Goal: Transaction & Acquisition: Purchase product/service

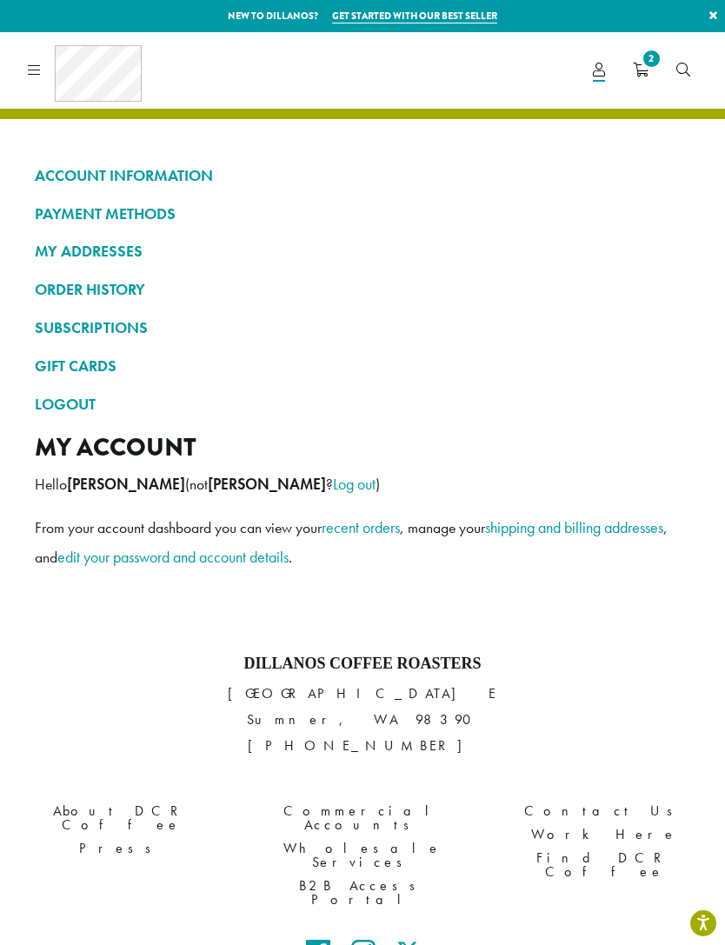
click at [37, 67] on icon at bounding box center [34, 70] width 13 height 14
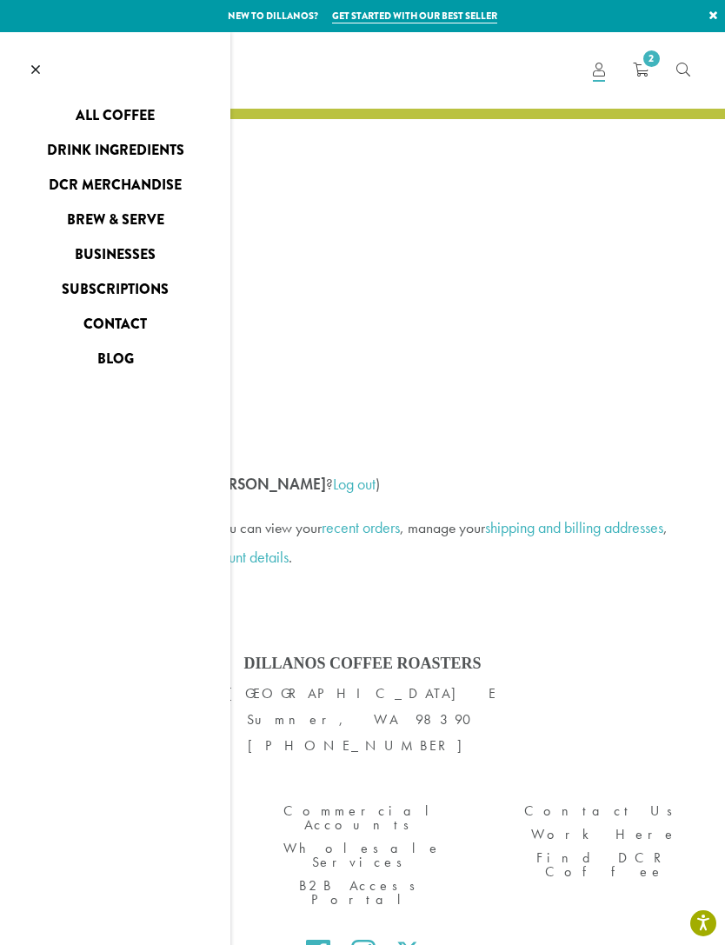
click at [144, 107] on link "All Coffee" at bounding box center [115, 116] width 230 height 28
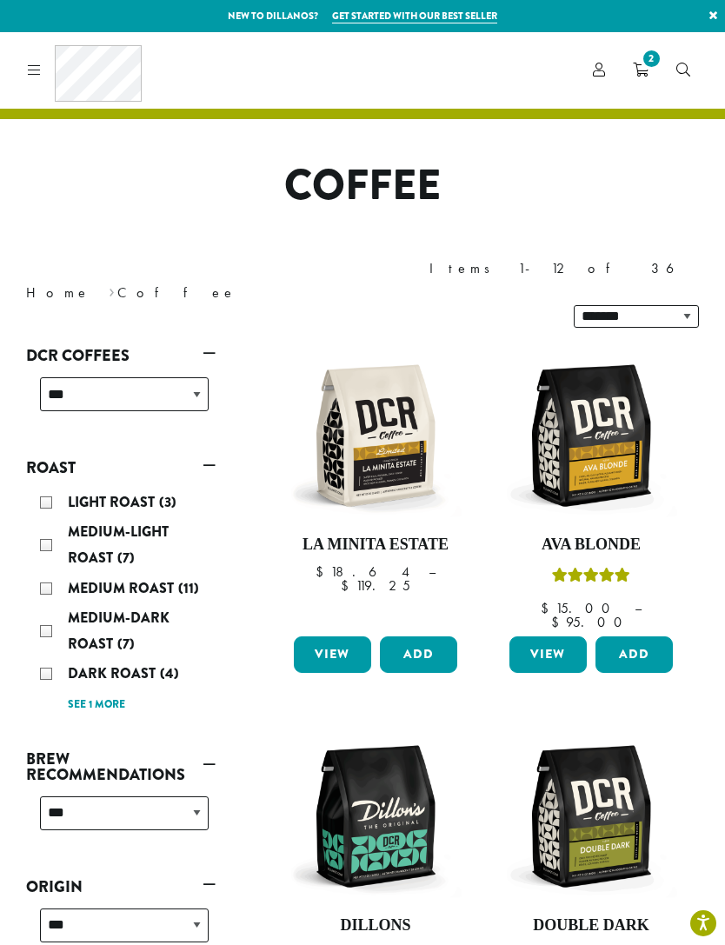
click at [53, 576] on div "Medium Roast (11)" at bounding box center [124, 589] width 169 height 26
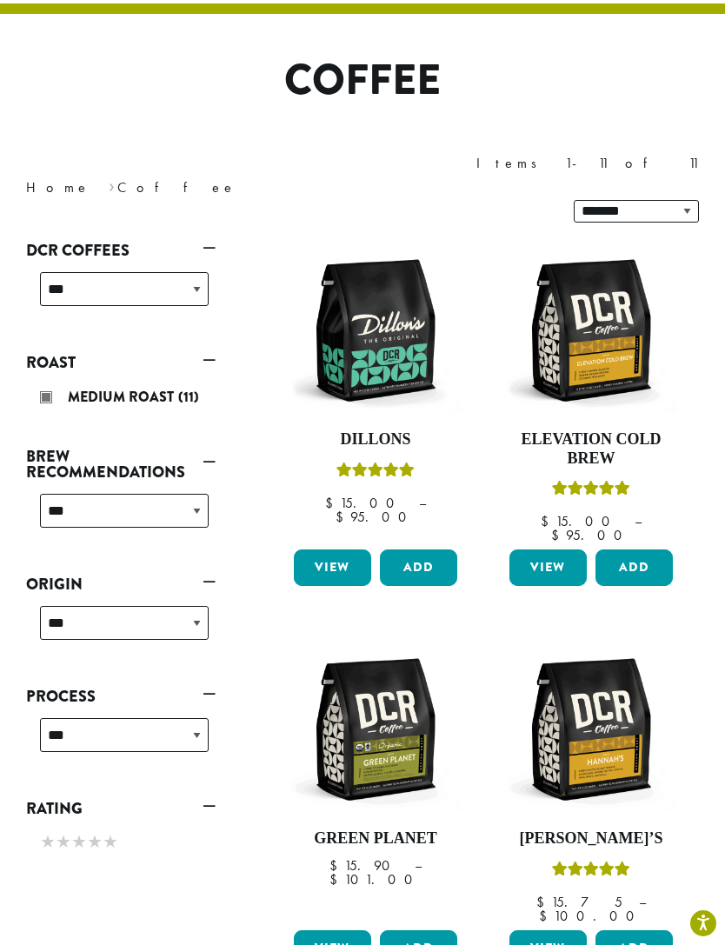
scroll to position [106, 0]
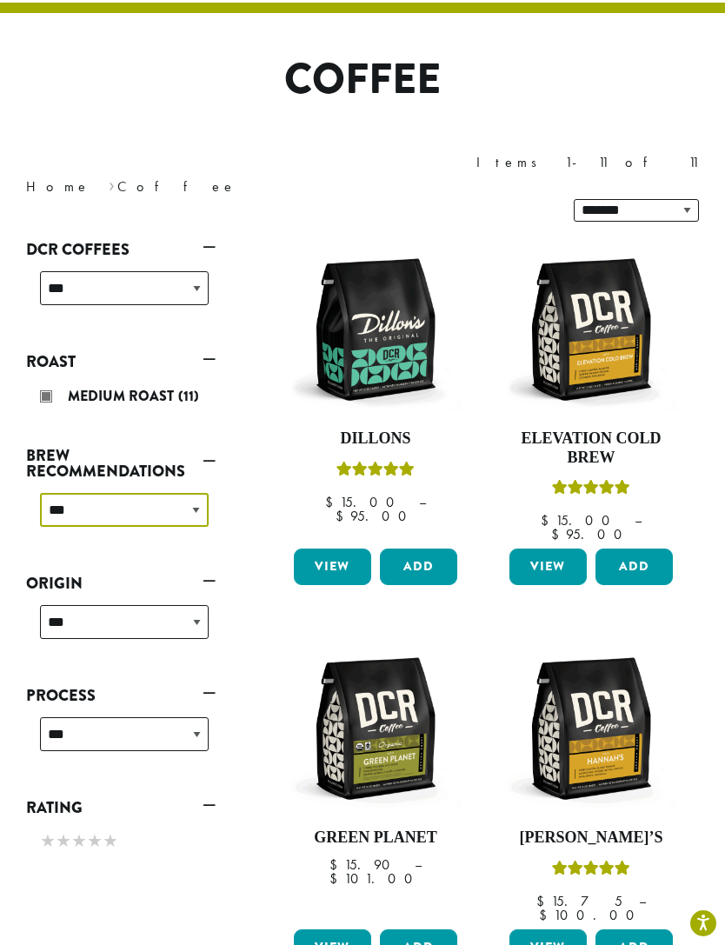
click at [199, 493] on select "**********" at bounding box center [124, 510] width 169 height 34
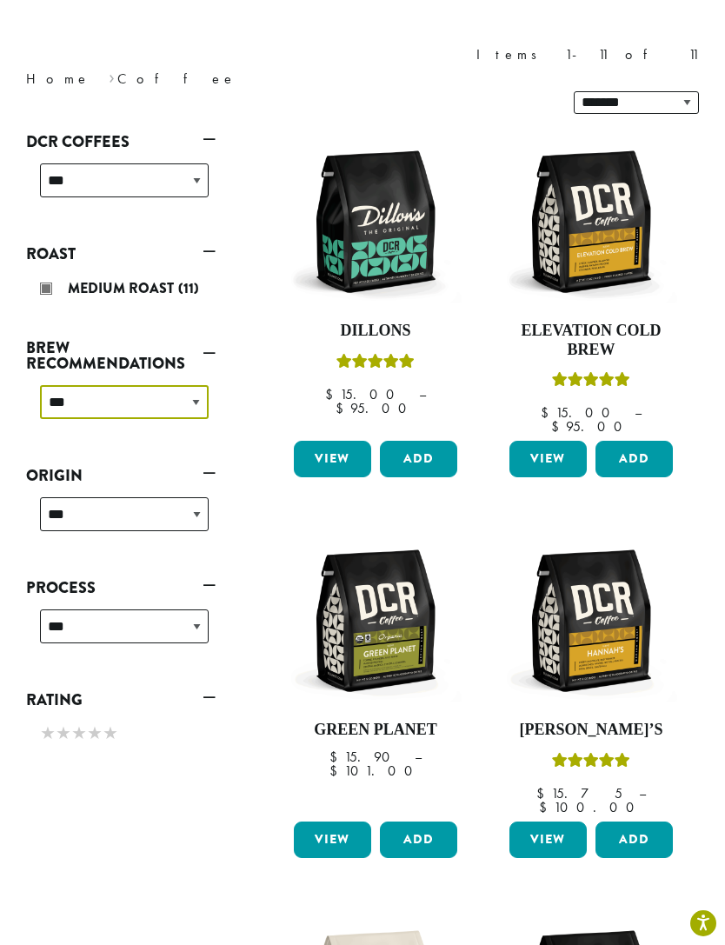
scroll to position [237, 0]
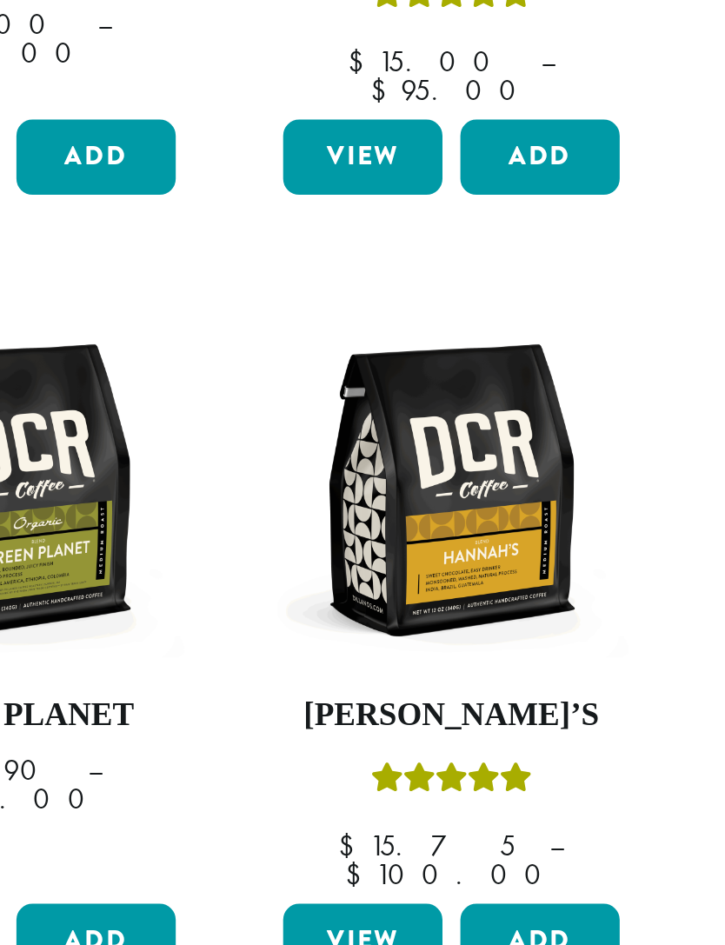
click at [505, 512] on img at bounding box center [591, 598] width 172 height 172
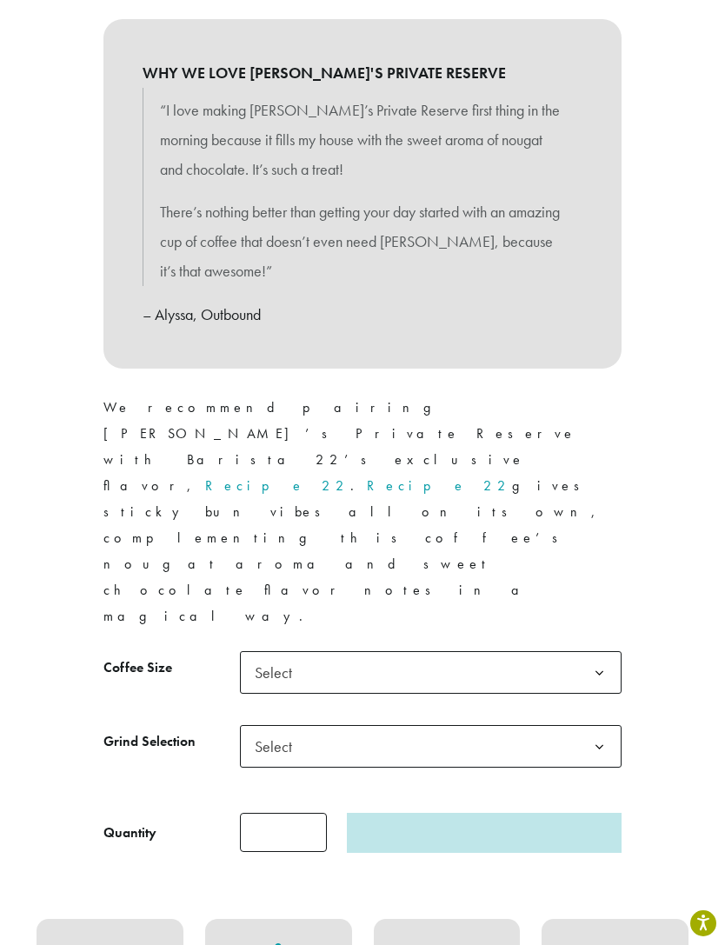
scroll to position [871, 0]
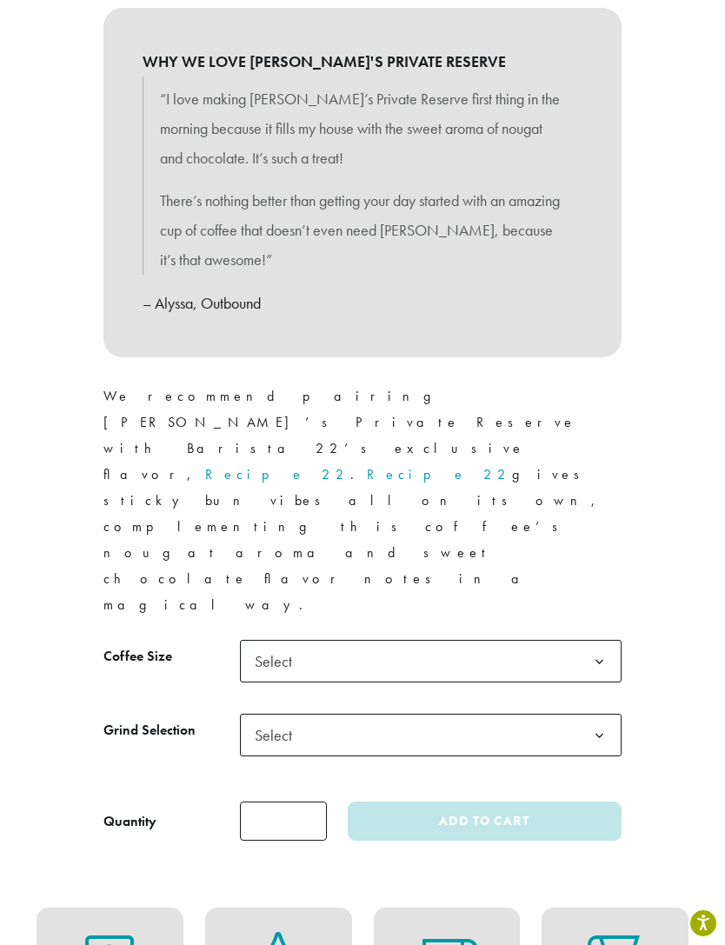
click at [606, 641] on b at bounding box center [599, 662] width 43 height 43
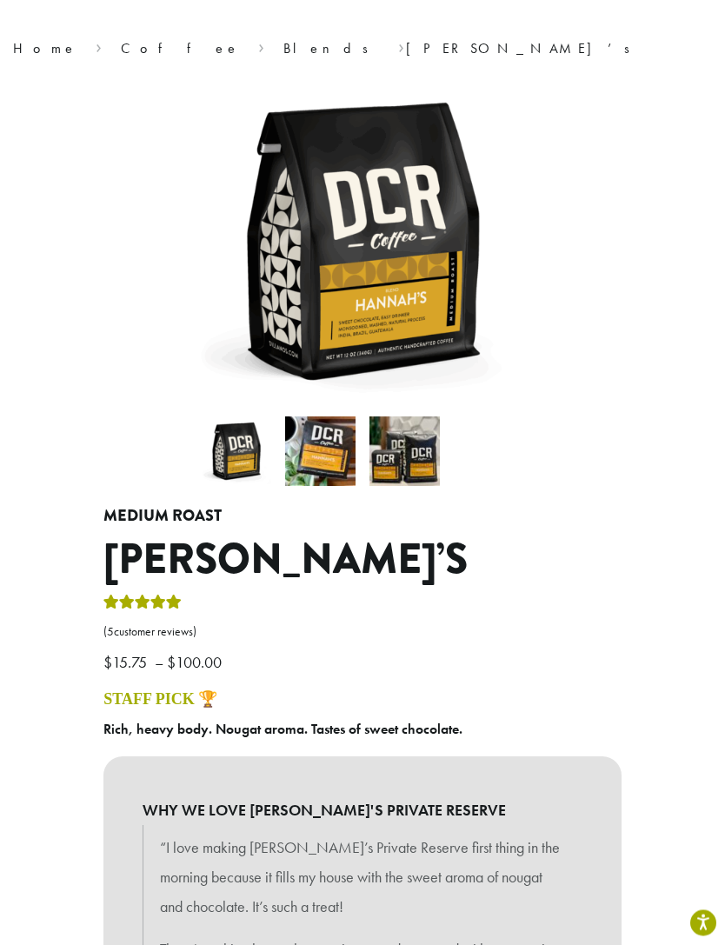
scroll to position [0, 0]
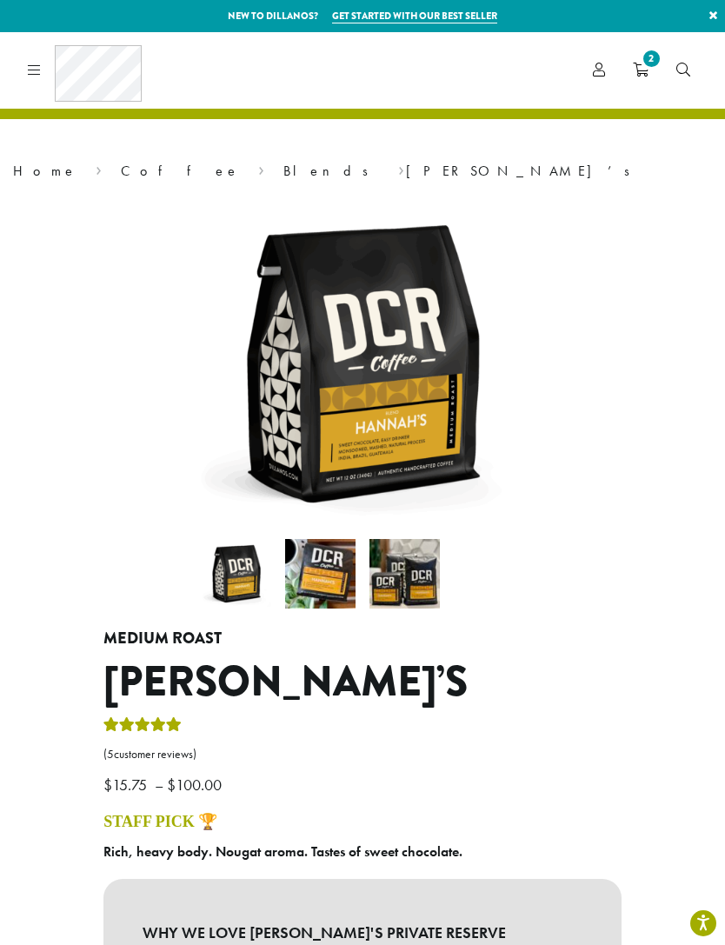
click at [645, 57] on span "2" at bounding box center [651, 58] width 23 height 23
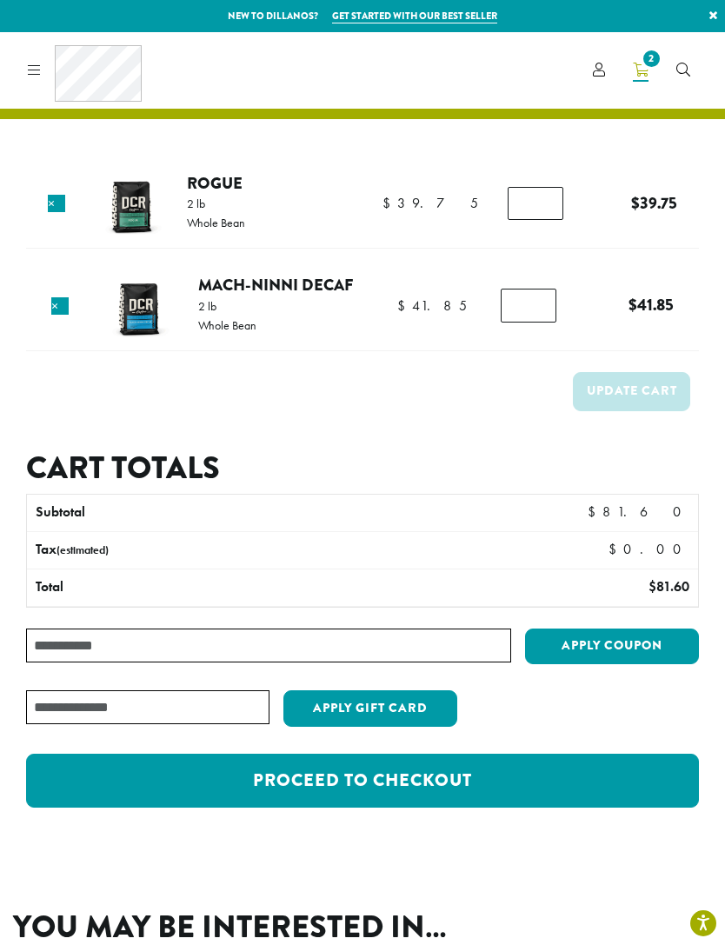
click at [108, 226] on img at bounding box center [130, 204] width 79 height 79
click at [243, 194] on link "Rogue" at bounding box center [215, 182] width 56 height 23
click at [235, 185] on link "Rogue" at bounding box center [215, 182] width 56 height 23
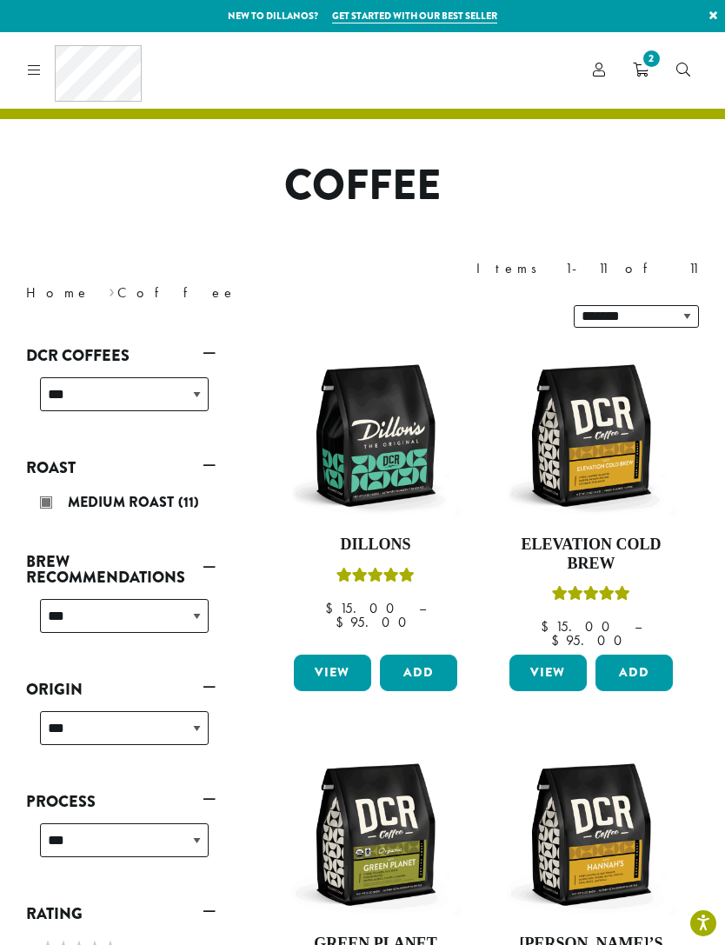
click at [647, 68] on span "2" at bounding box center [651, 58] width 23 height 23
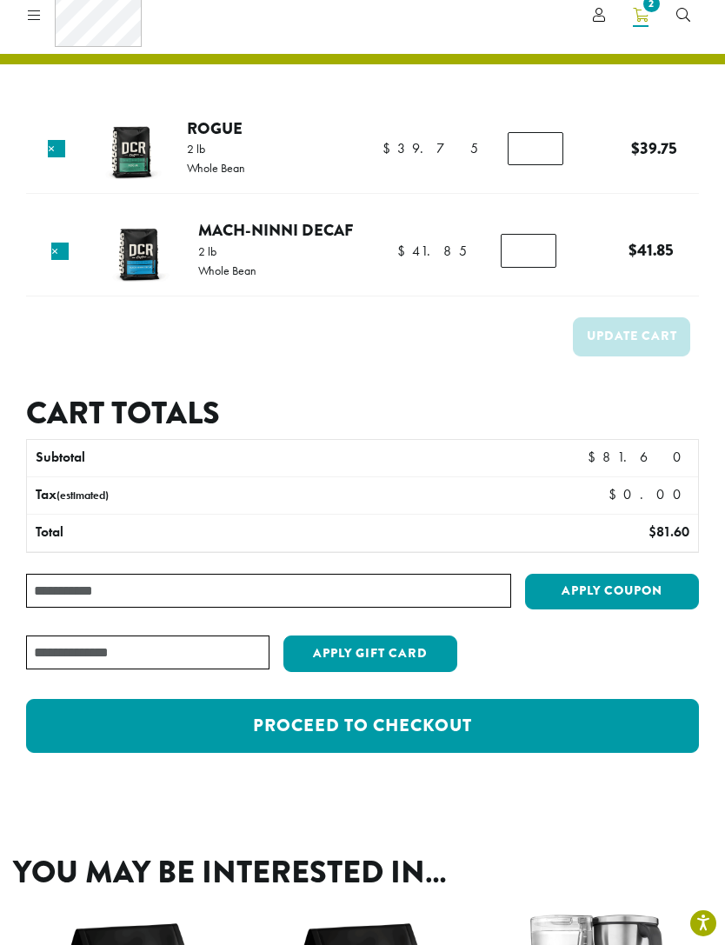
scroll to position [54, 0]
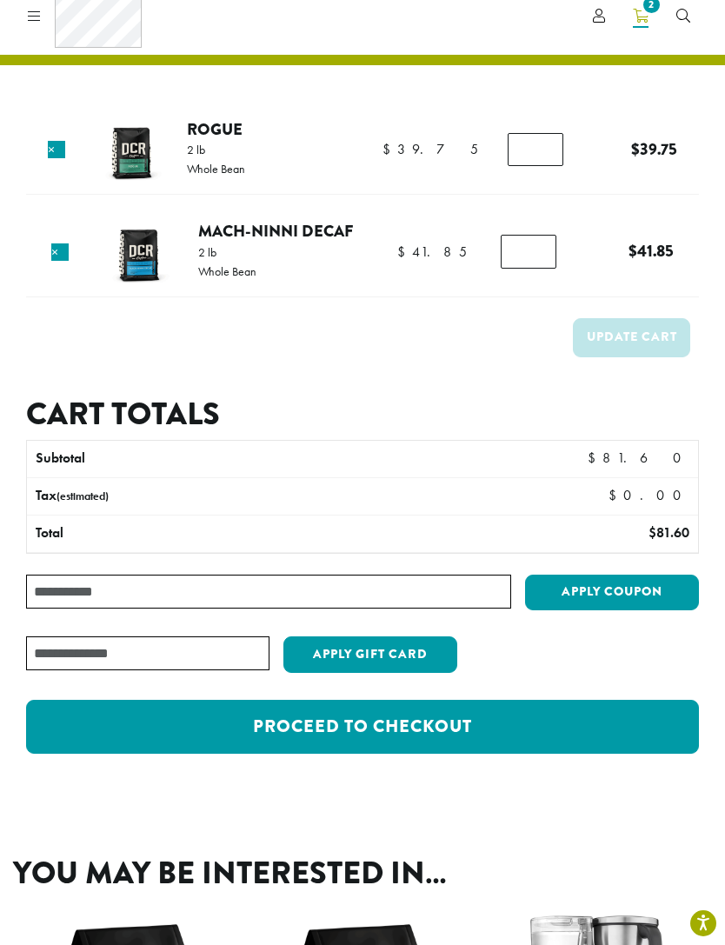
click at [612, 714] on link "Proceed to checkout" at bounding box center [362, 727] width 673 height 54
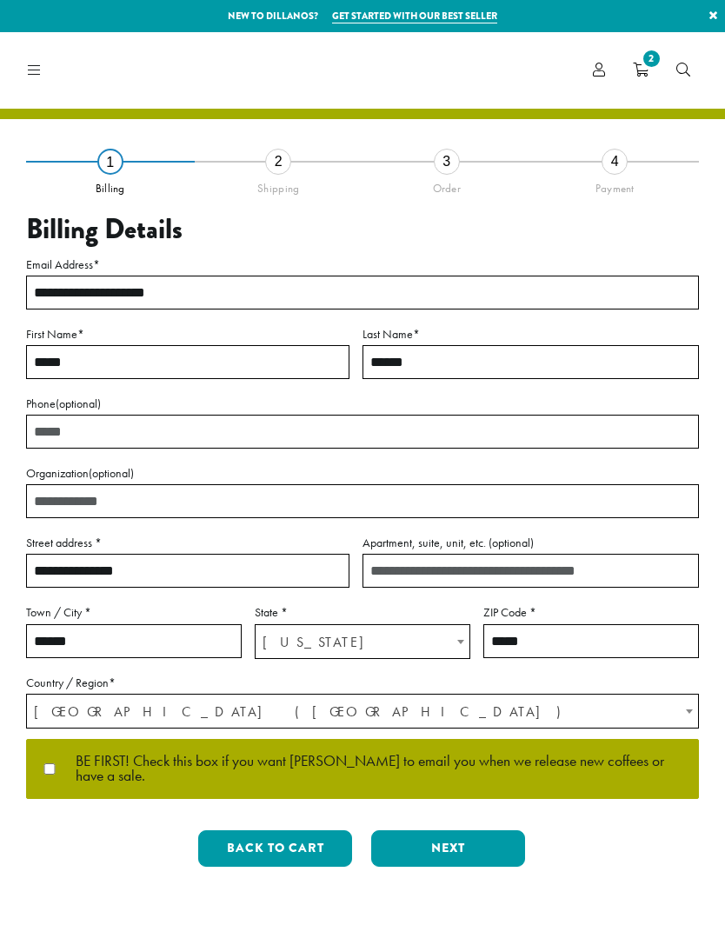
select select "**"
click at [484, 834] on button "Next" at bounding box center [448, 848] width 154 height 37
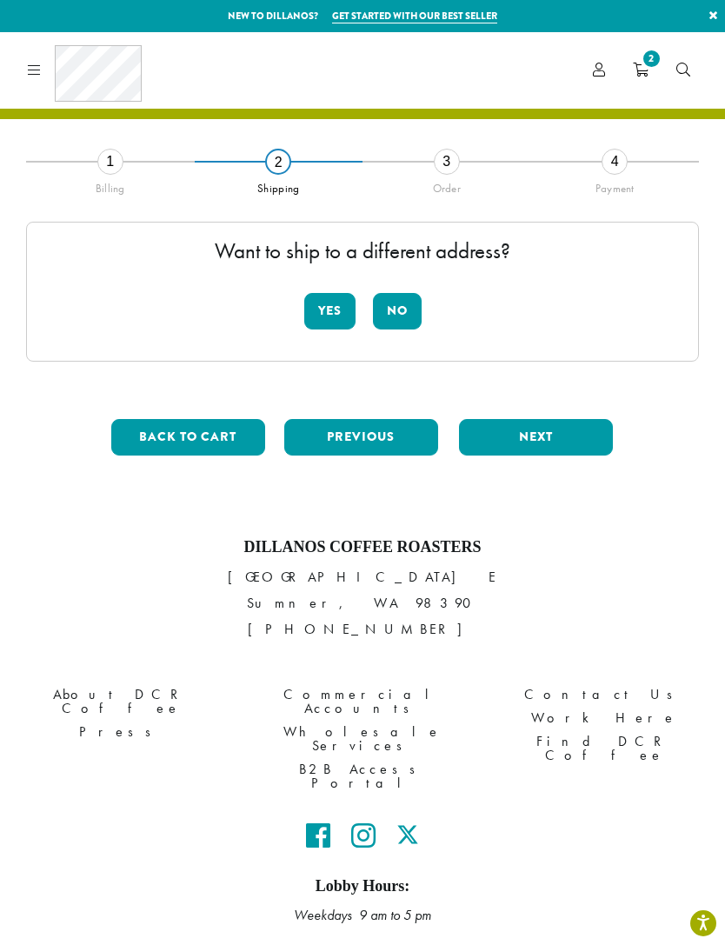
click at [408, 310] on button "No" at bounding box center [397, 311] width 49 height 37
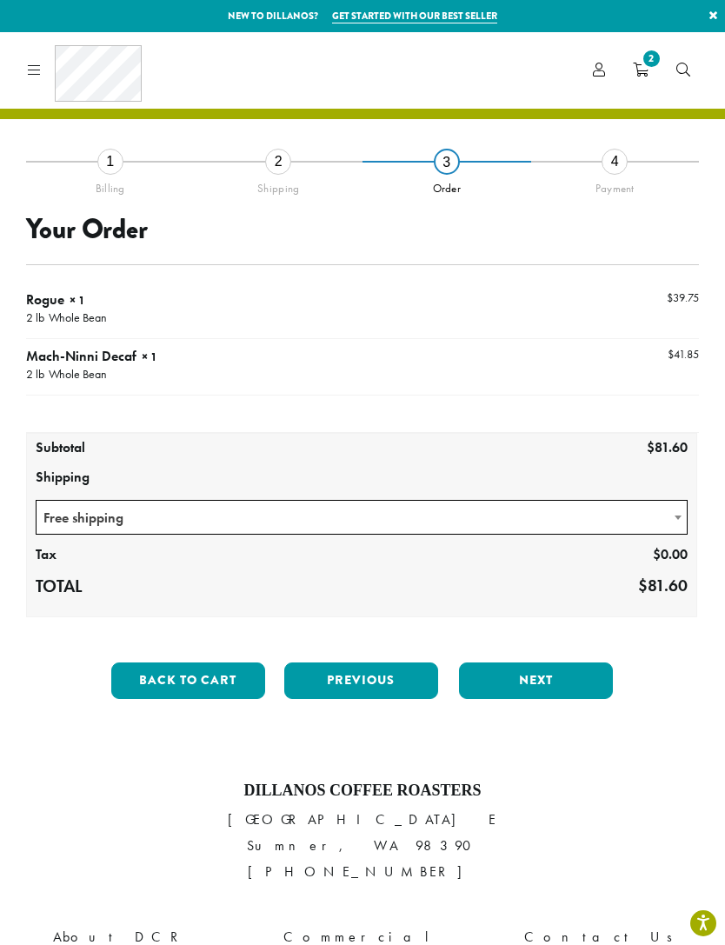
click at [568, 677] on button "Next" at bounding box center [536, 681] width 154 height 37
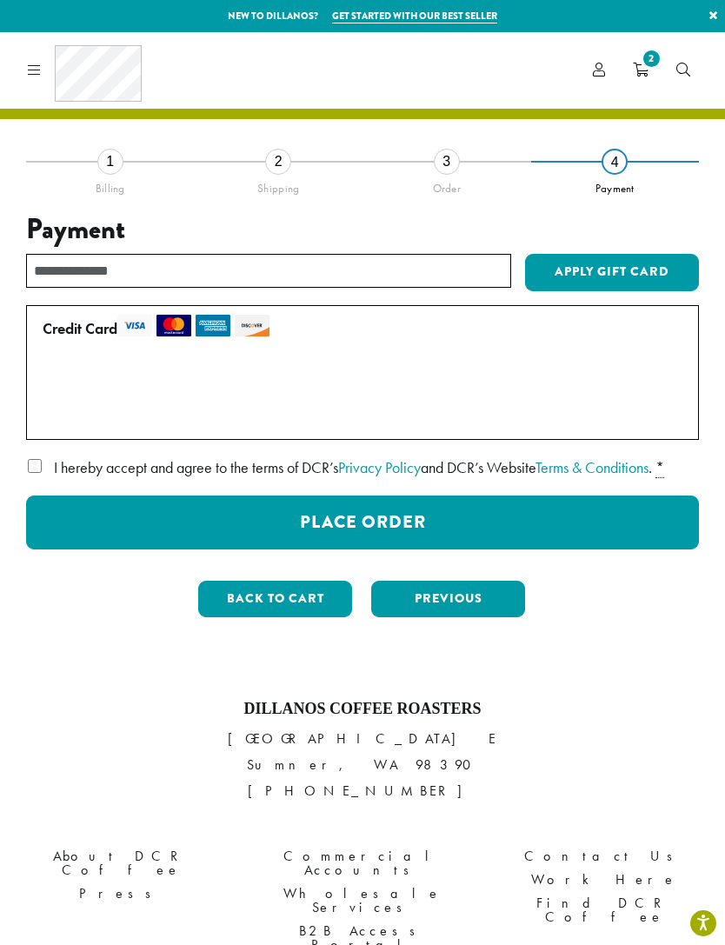
click at [534, 518] on button "Place Order" at bounding box center [362, 523] width 673 height 54
